Goal: Task Accomplishment & Management: Use online tool/utility

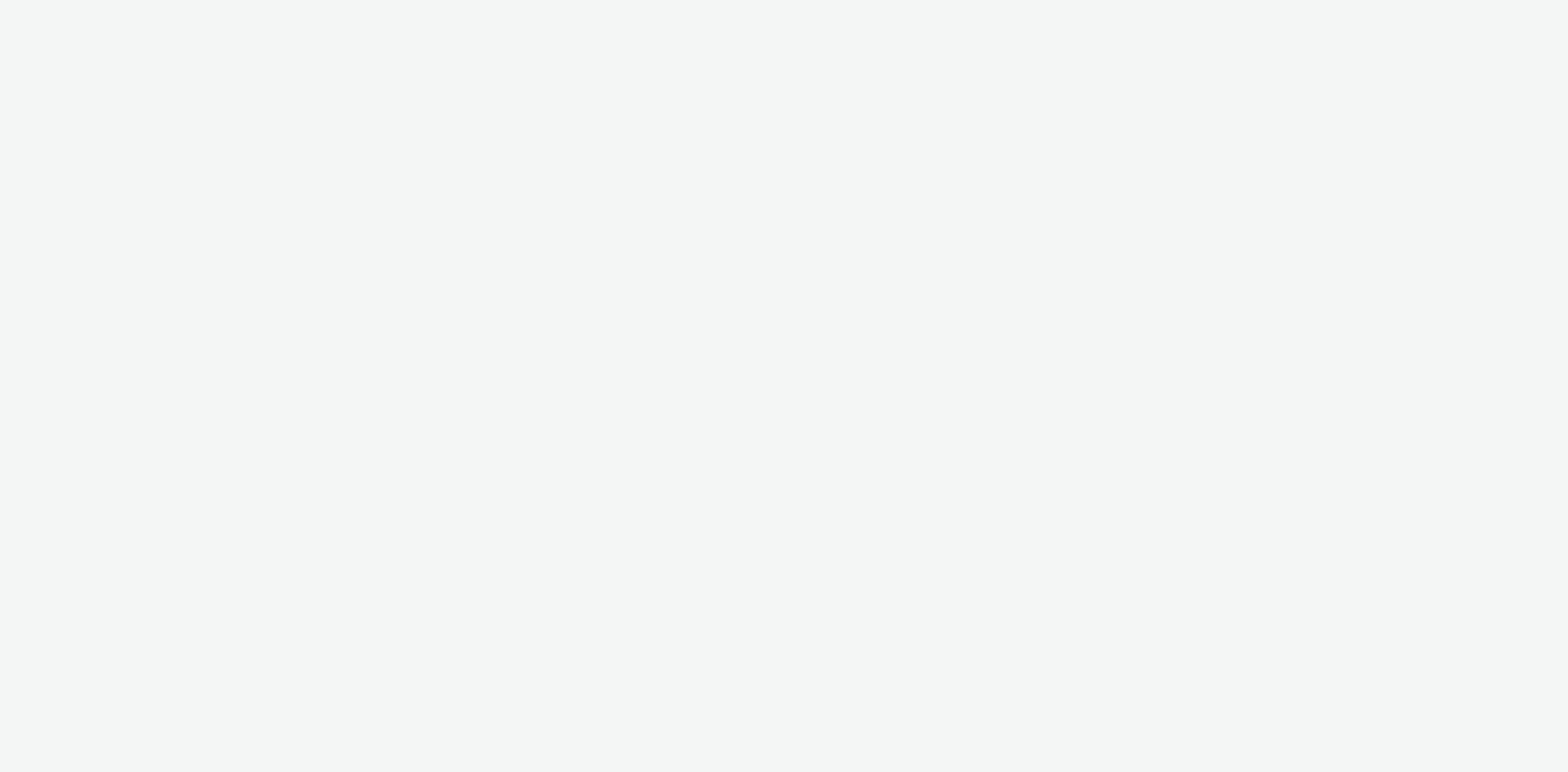
select select "8fbd4ba4-baee-43da-beb6-eb40ed677ab1"
select select "d027da95-0097-4d0b-8b09-57dedb2e3a8d"
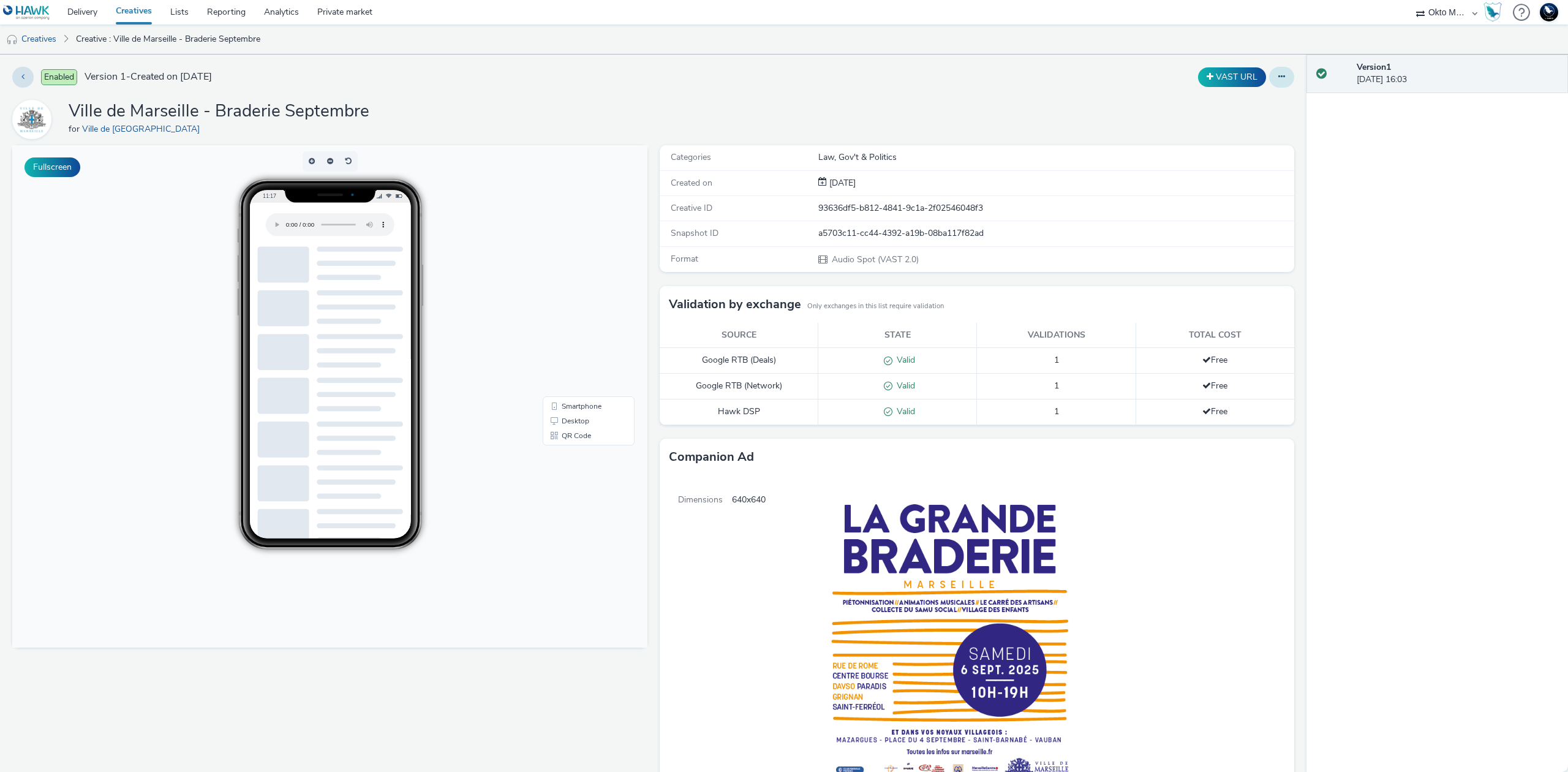
click at [1278, 77] on button at bounding box center [1282, 77] width 25 height 21
click at [1253, 99] on link "Edit" at bounding box center [1248, 101] width 92 height 25
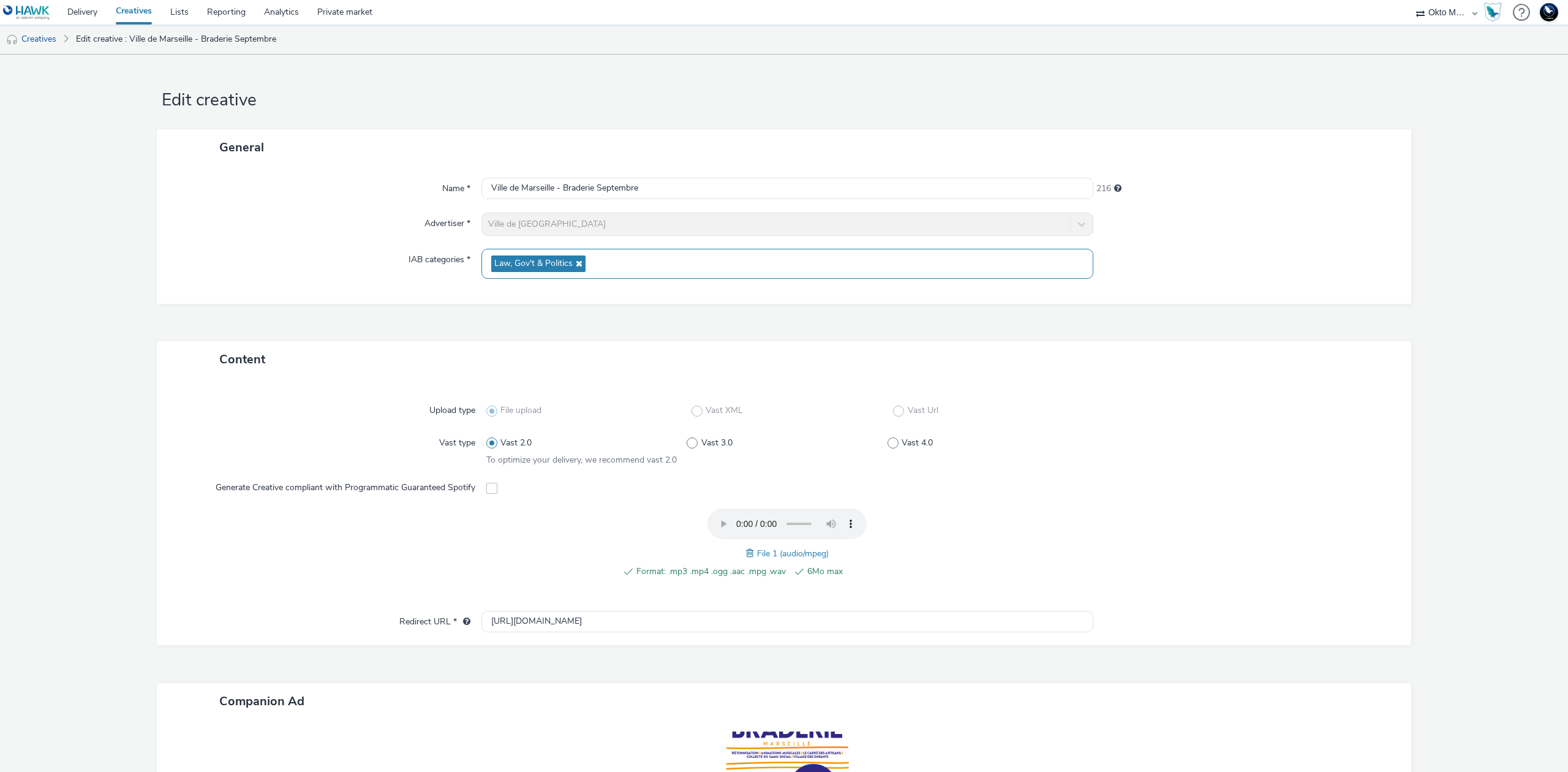
click at [573, 260] on icon at bounding box center [578, 263] width 10 height 8
click at [594, 261] on div "Select IAB categories..." at bounding box center [788, 259] width 612 height 21
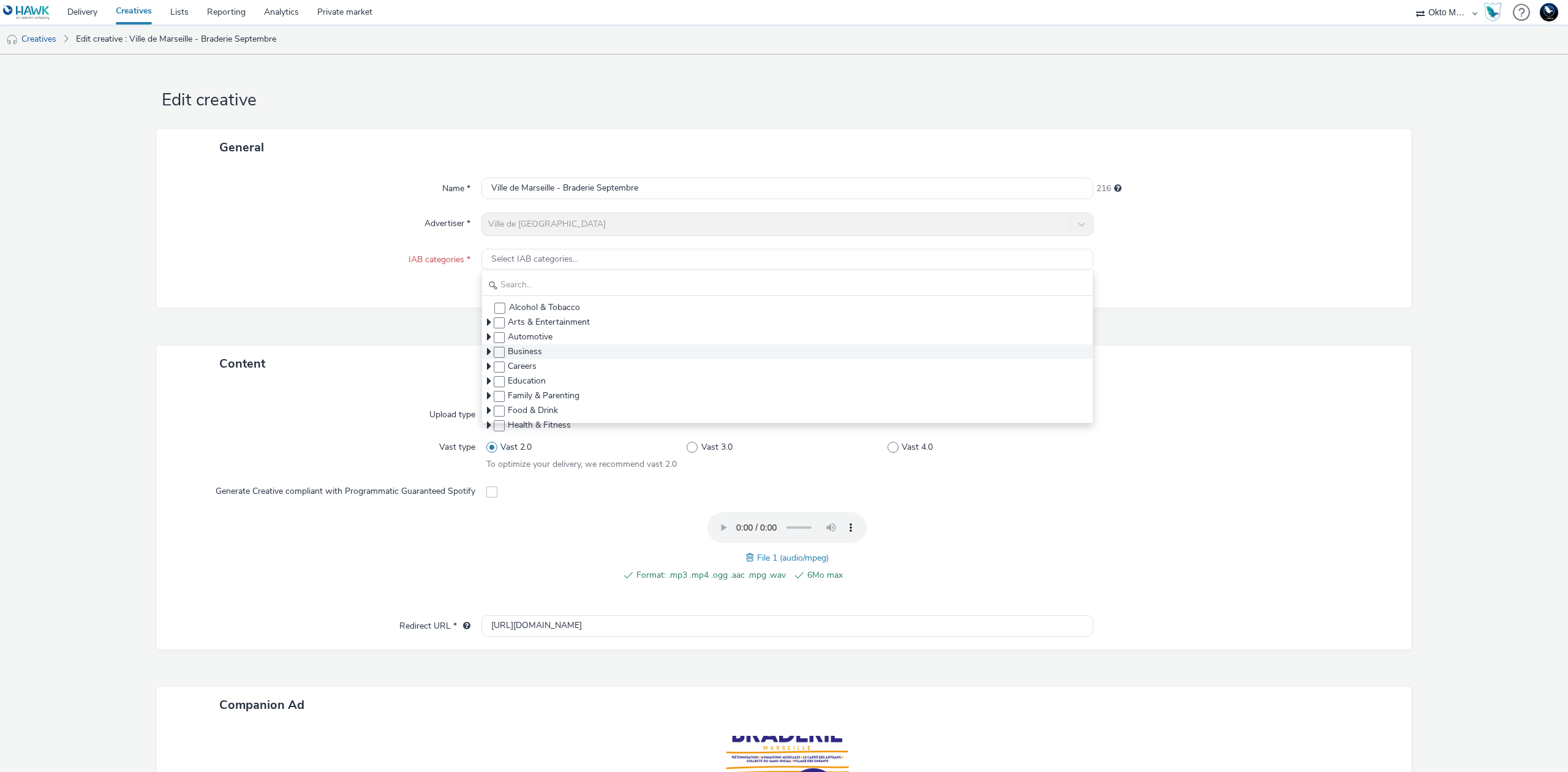
click at [524, 353] on span "Business" at bounding box center [525, 351] width 34 height 12
click at [528, 348] on span "Business" at bounding box center [525, 351] width 34 height 12
click at [495, 353] on span at bounding box center [500, 353] width 11 height 11
checkbox input "true"
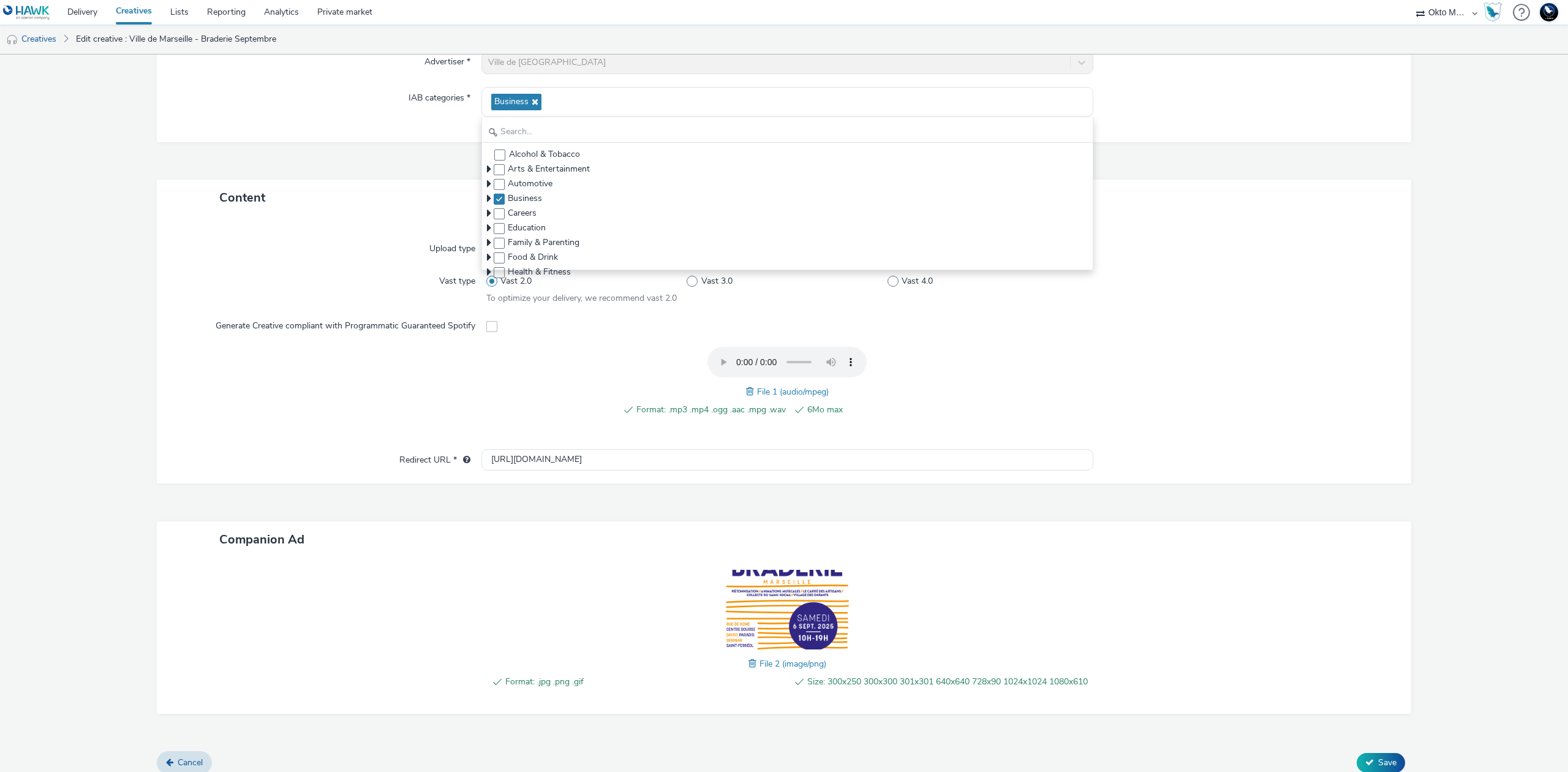
scroll to position [184, 0]
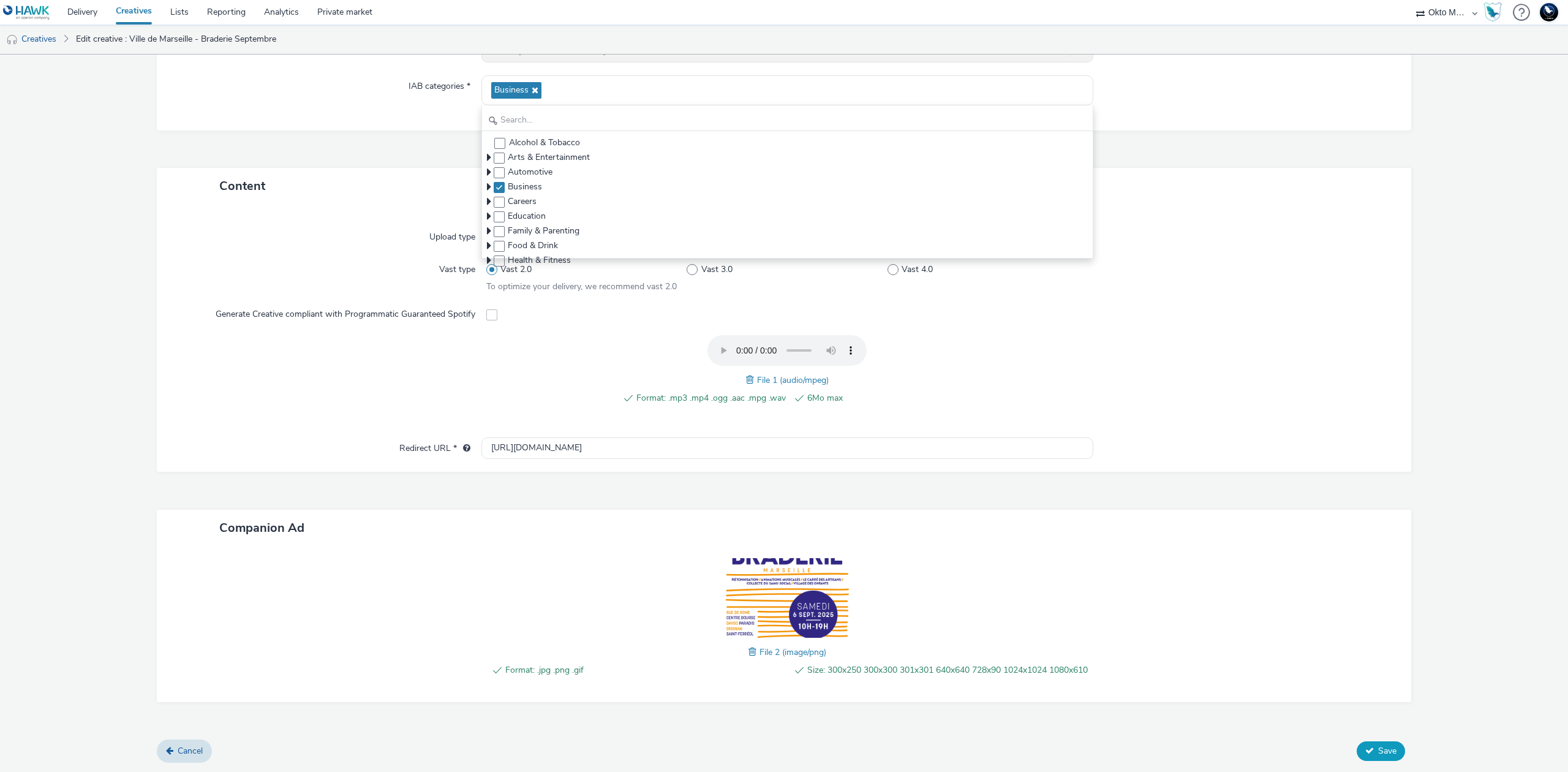
click at [1357, 751] on button "Save" at bounding box center [1381, 751] width 49 height 20
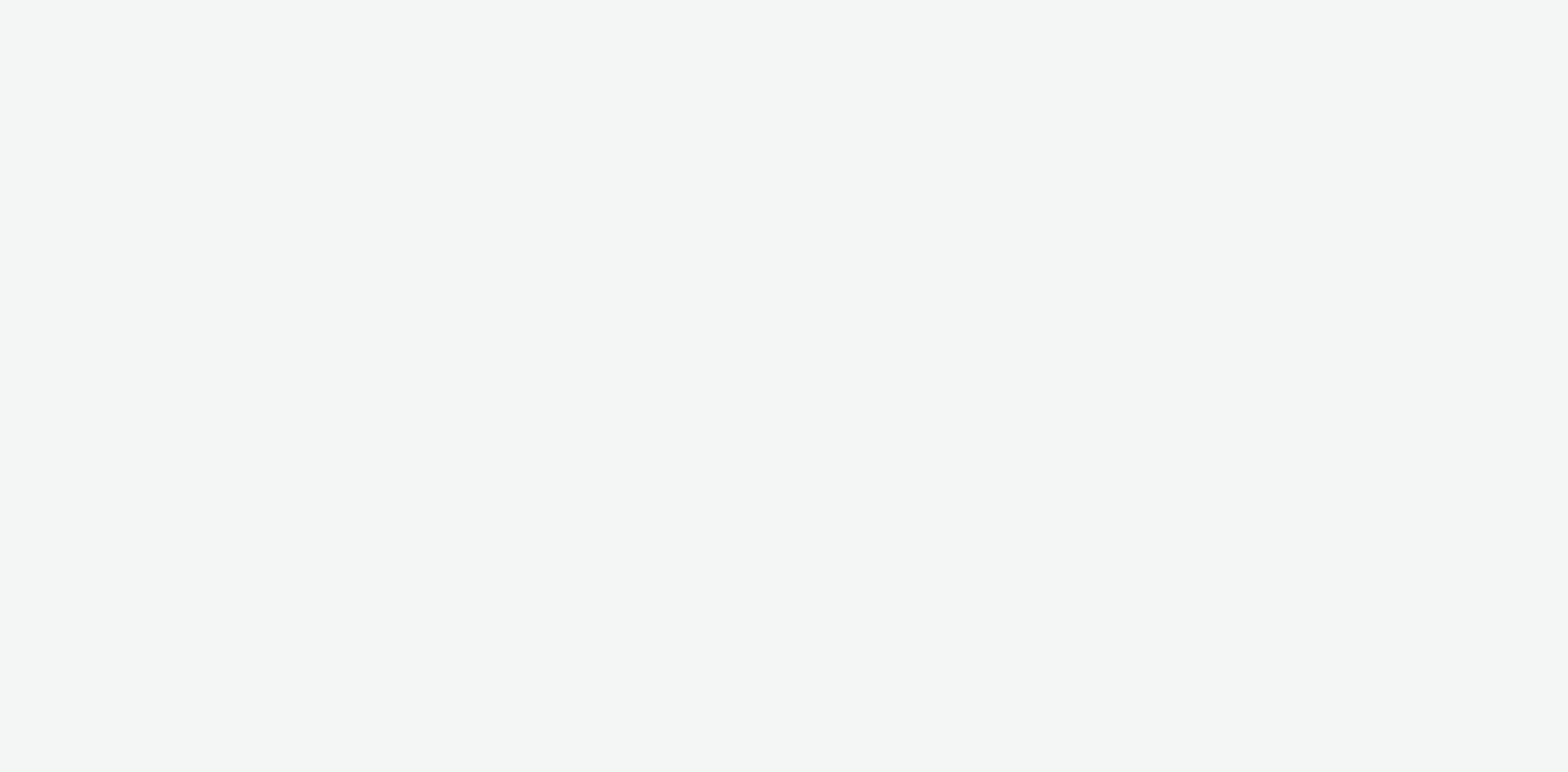
select select "d027da95-0097-4d0b-8b09-57dedb2e3a8d"
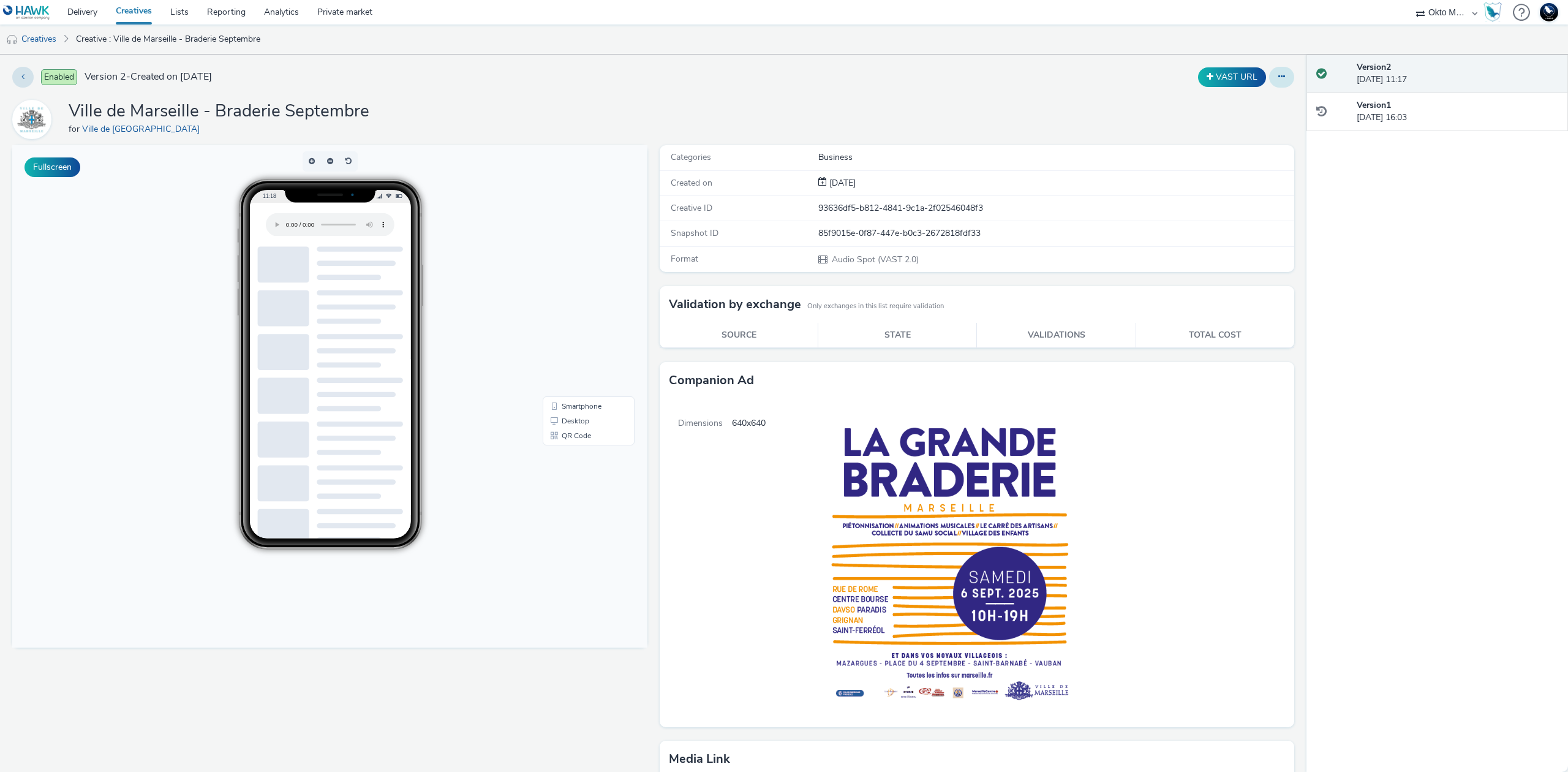
click at [1279, 80] on button at bounding box center [1282, 77] width 25 height 21
click at [1265, 99] on link "Edit" at bounding box center [1248, 101] width 92 height 25
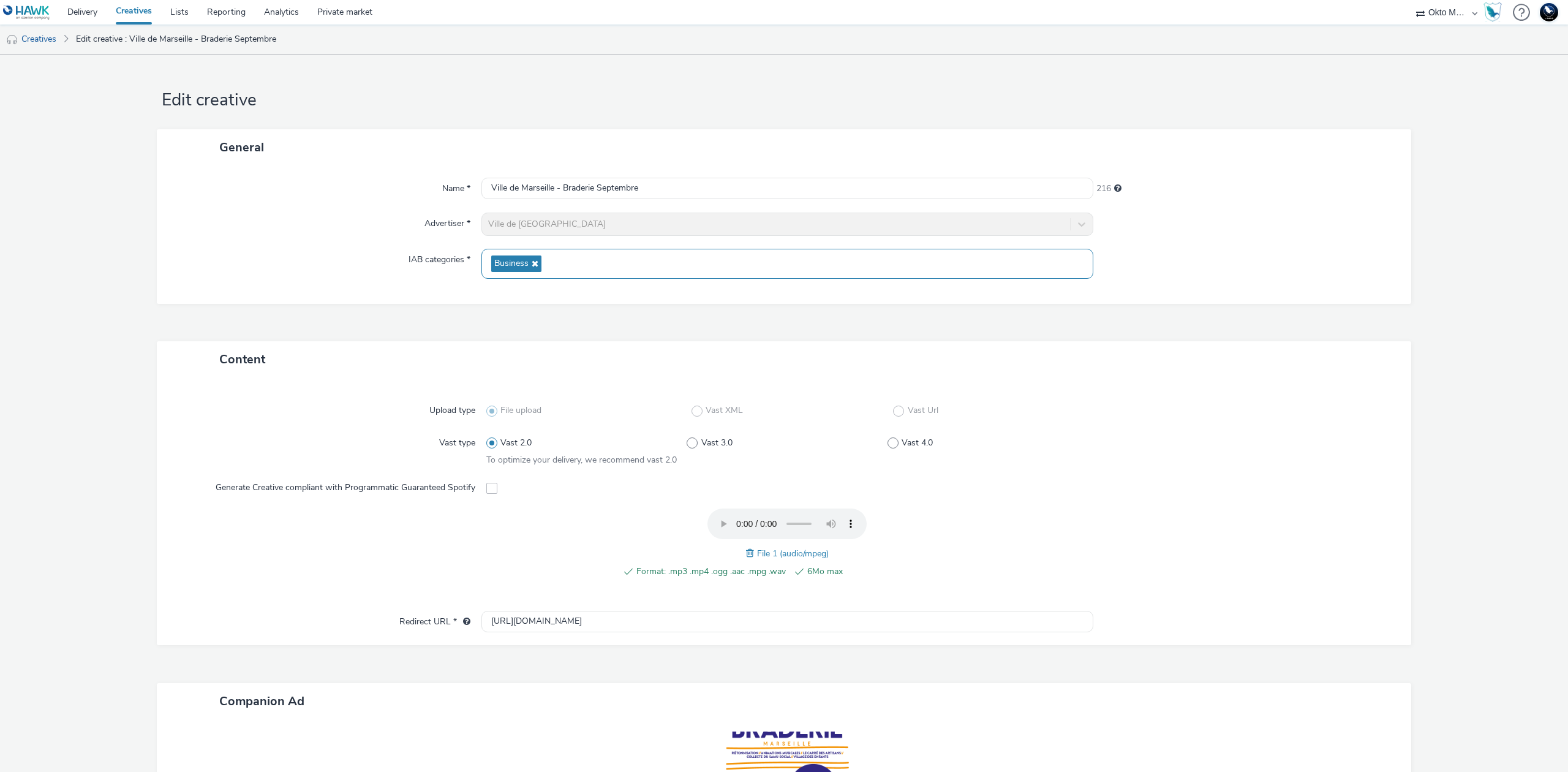
click at [589, 266] on div "Business" at bounding box center [788, 263] width 612 height 30
drag, startPoint x: 327, startPoint y: 267, endPoint x: 368, endPoint y: 262, distance: 41.3
click at [329, 265] on div "IAB categories *" at bounding box center [325, 263] width 312 height 30
